Goal: Navigation & Orientation: Find specific page/section

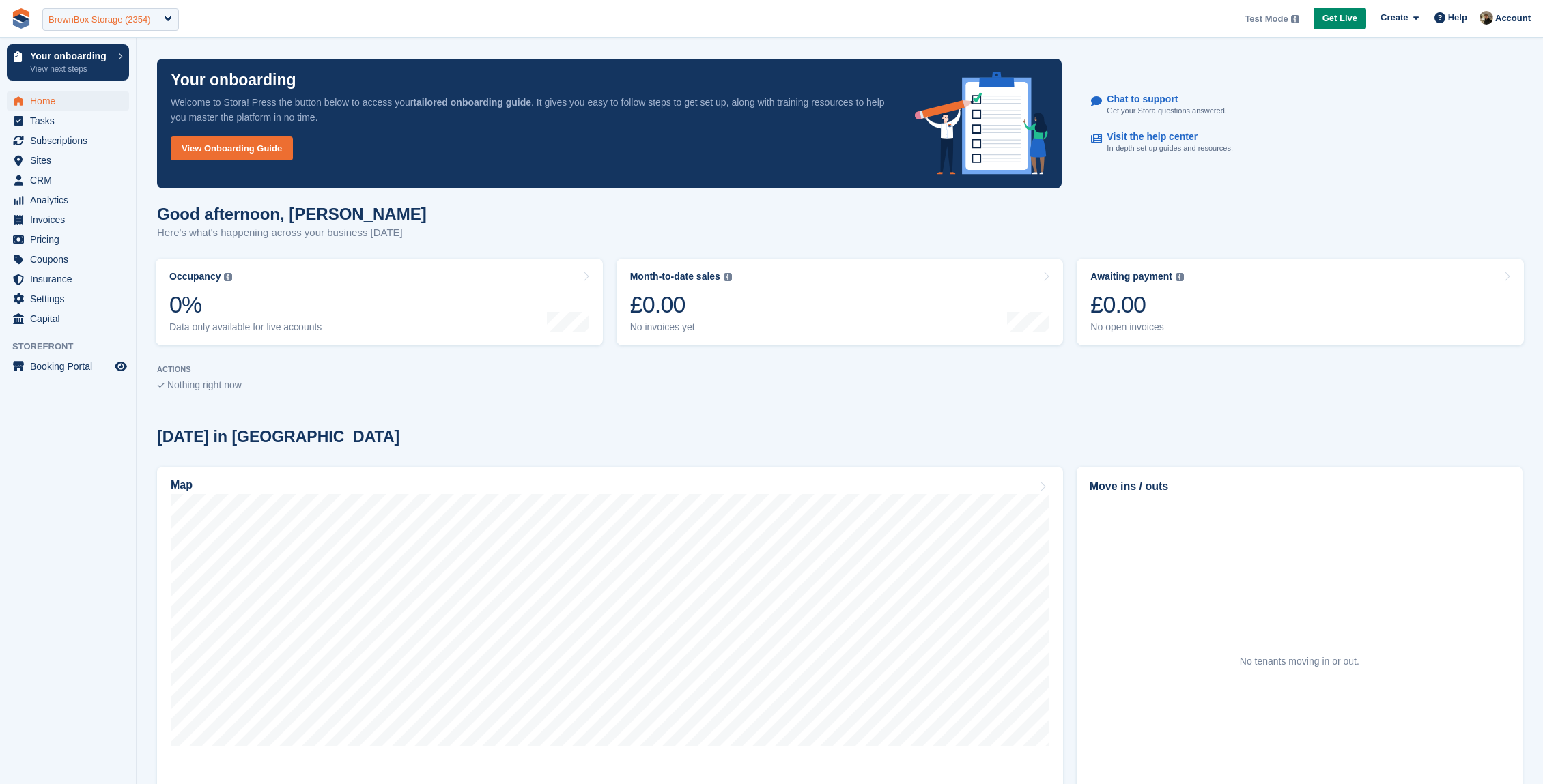
click at [82, 11] on div "BrownBox Storage (2354)" at bounding box center [111, 19] width 137 height 23
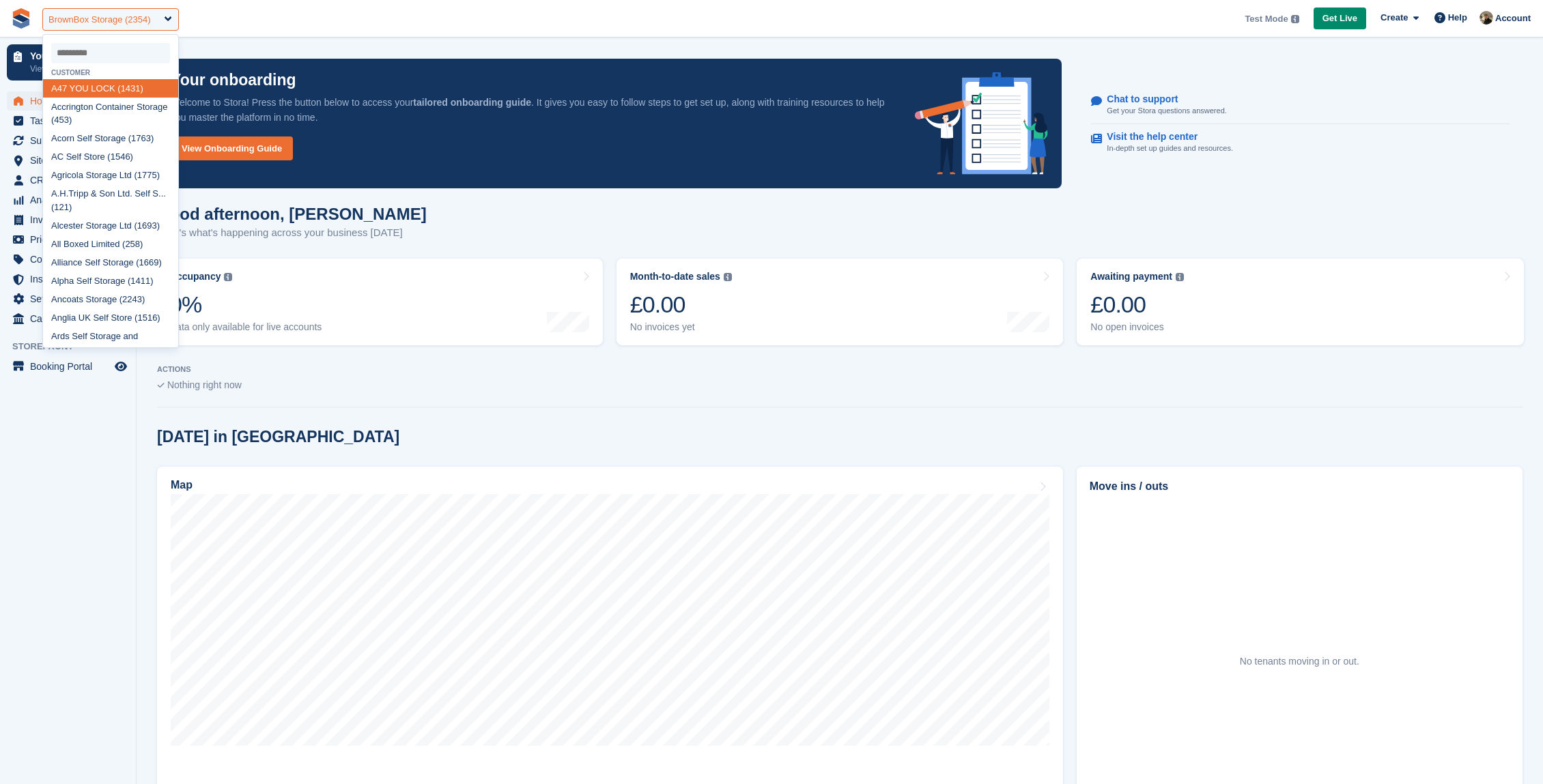
click at [81, 17] on div "BrownBox Storage (2354)" at bounding box center [99, 20] width 103 height 13
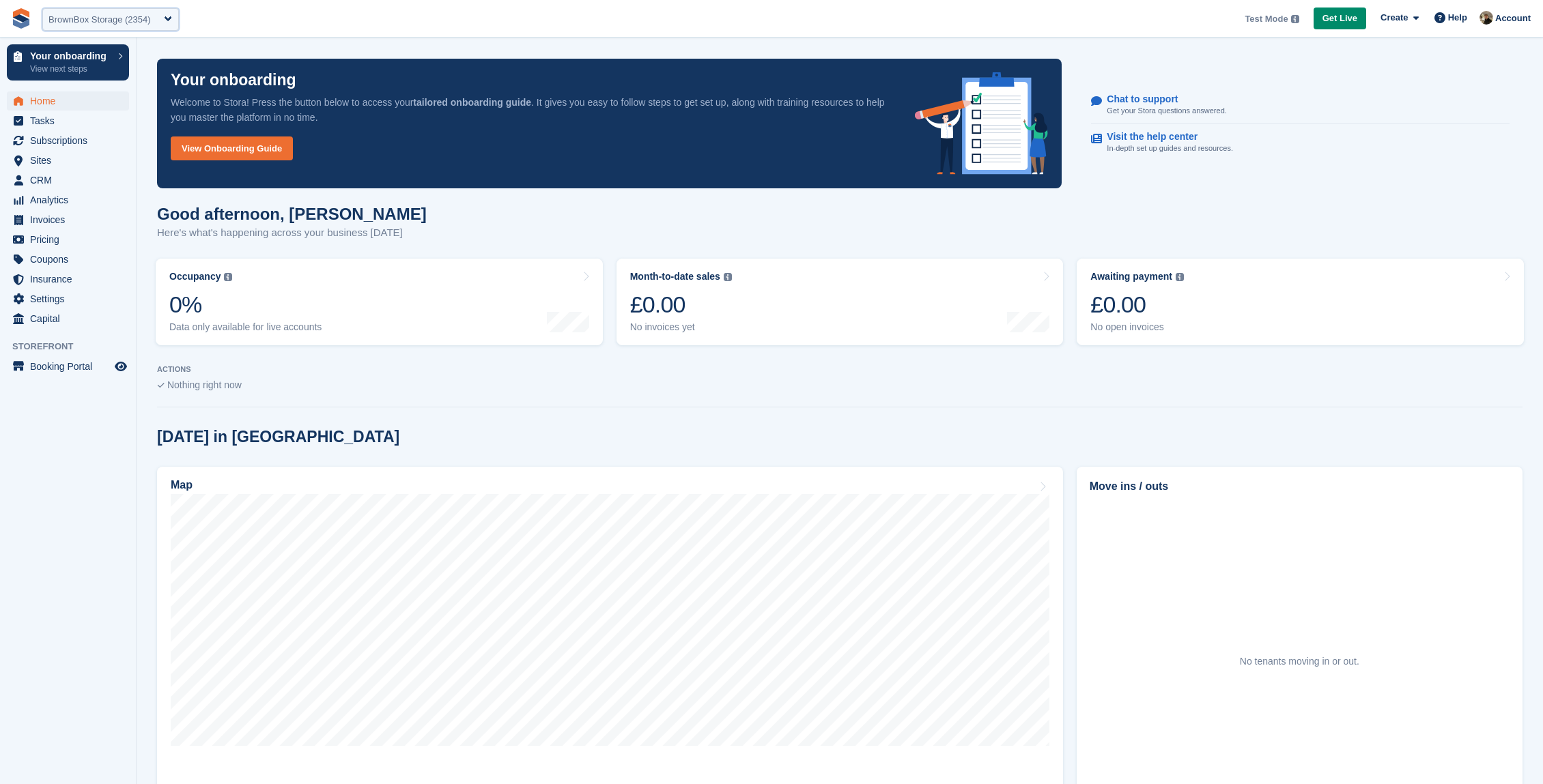
click at [81, 17] on div "BrownBox Storage (2354)" at bounding box center [99, 20] width 103 height 13
type input "*****"
click at [114, 88] on div "Sturd y Storage (133)" at bounding box center [111, 88] width 135 height 18
select select "***"
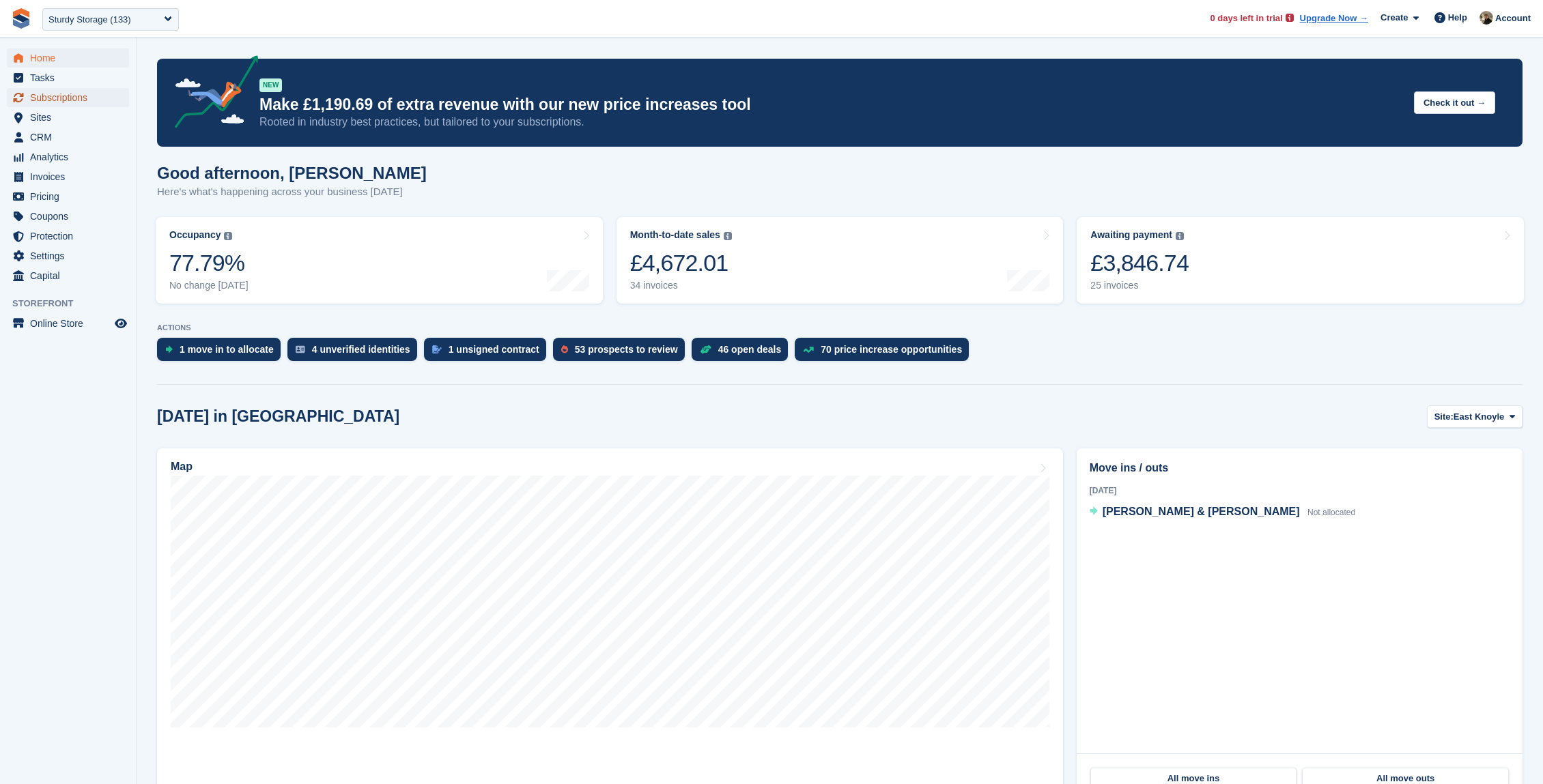
click at [60, 103] on span "Subscriptions" at bounding box center [71, 98] width 82 height 19
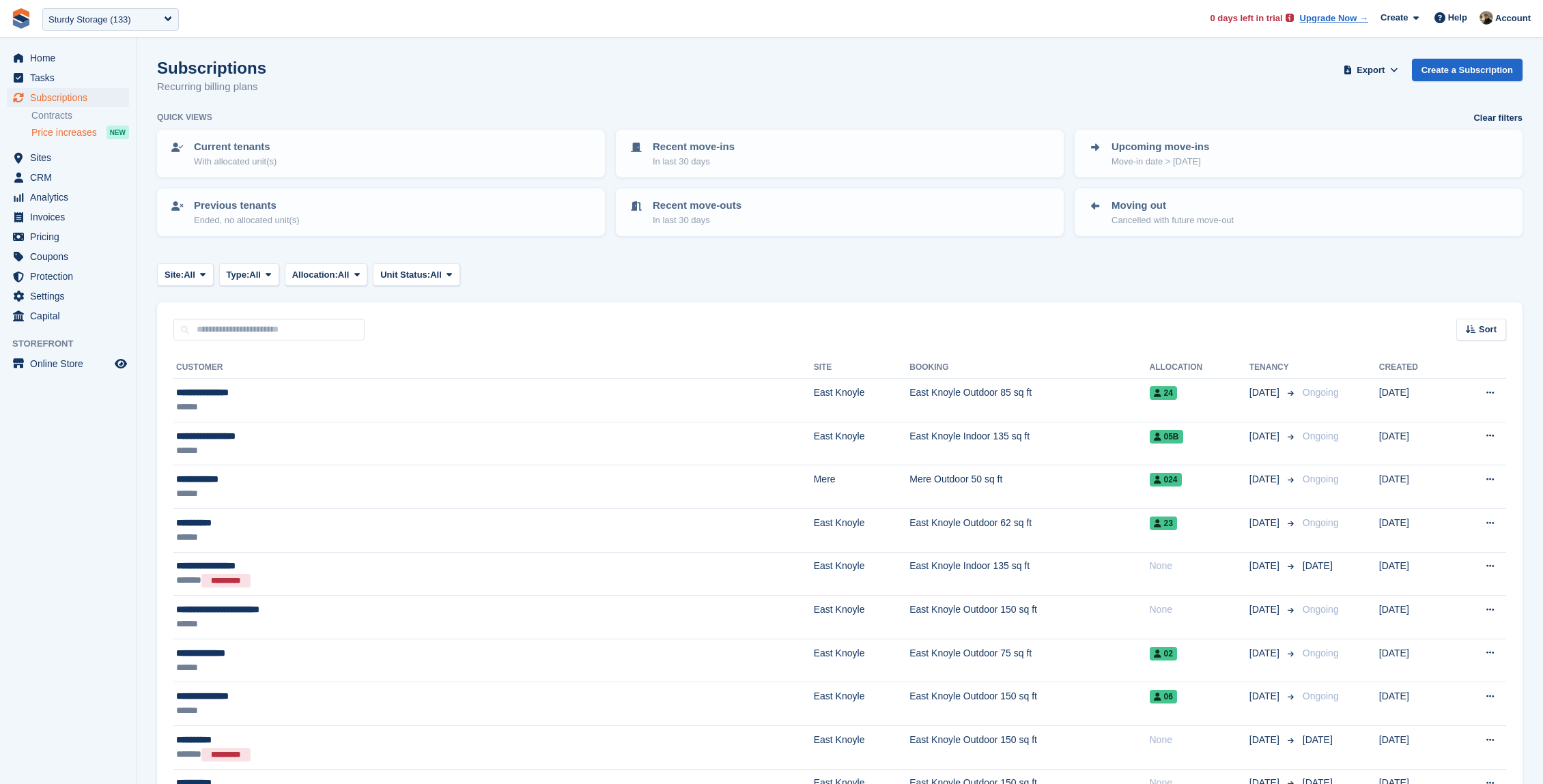
click at [43, 128] on span "Price increases" at bounding box center [64, 133] width 66 height 13
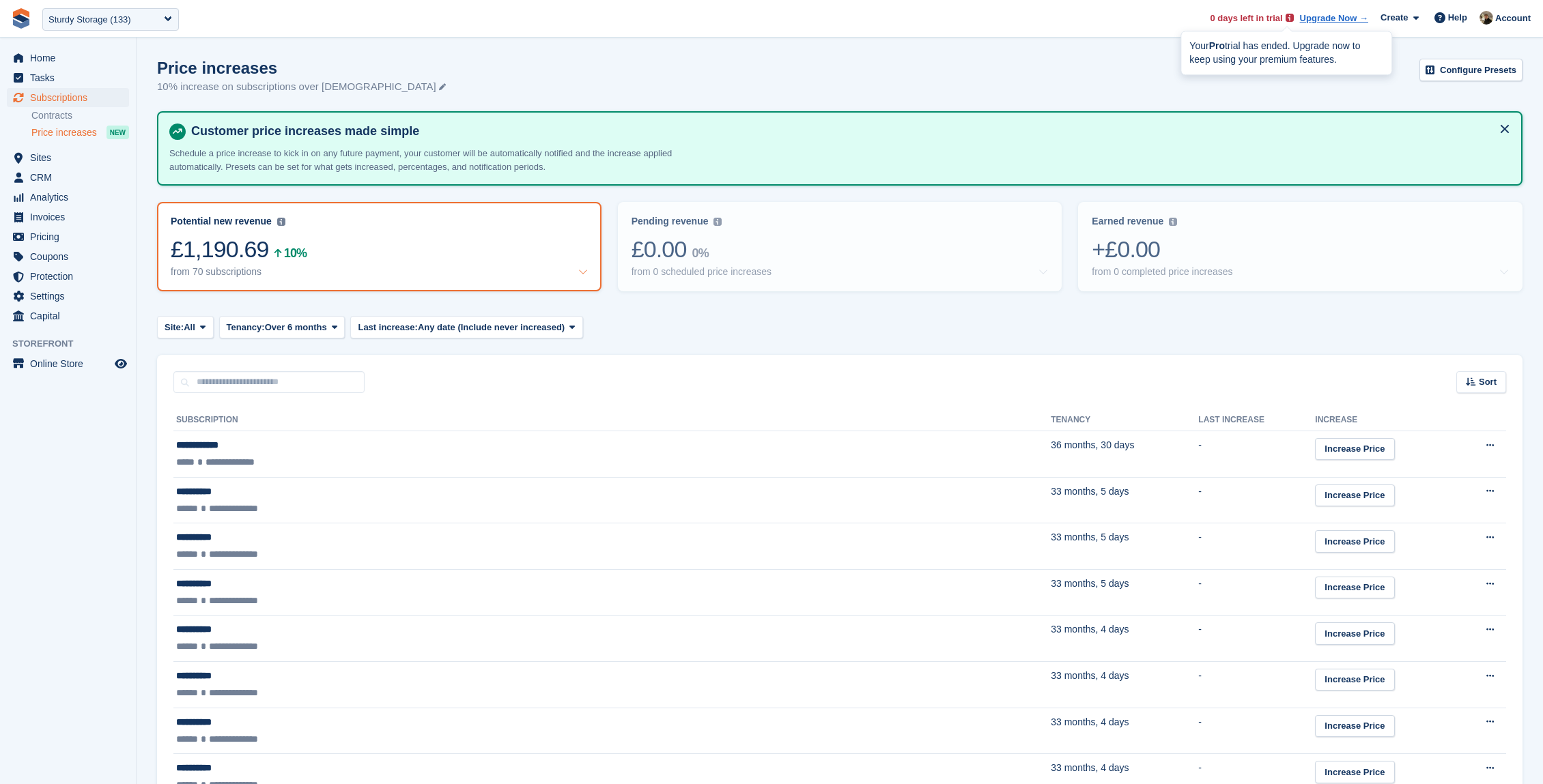
click at [1286, 17] on img at bounding box center [1289, 18] width 8 height 8
click at [913, 83] on div "Price increases 10% increase on subscriptions over [DEMOGRAPHIC_DATA] Configure…" at bounding box center [839, 84] width 1365 height 53
click at [54, 359] on span "Online Store" at bounding box center [71, 364] width 82 height 19
